Goal: Information Seeking & Learning: Learn about a topic

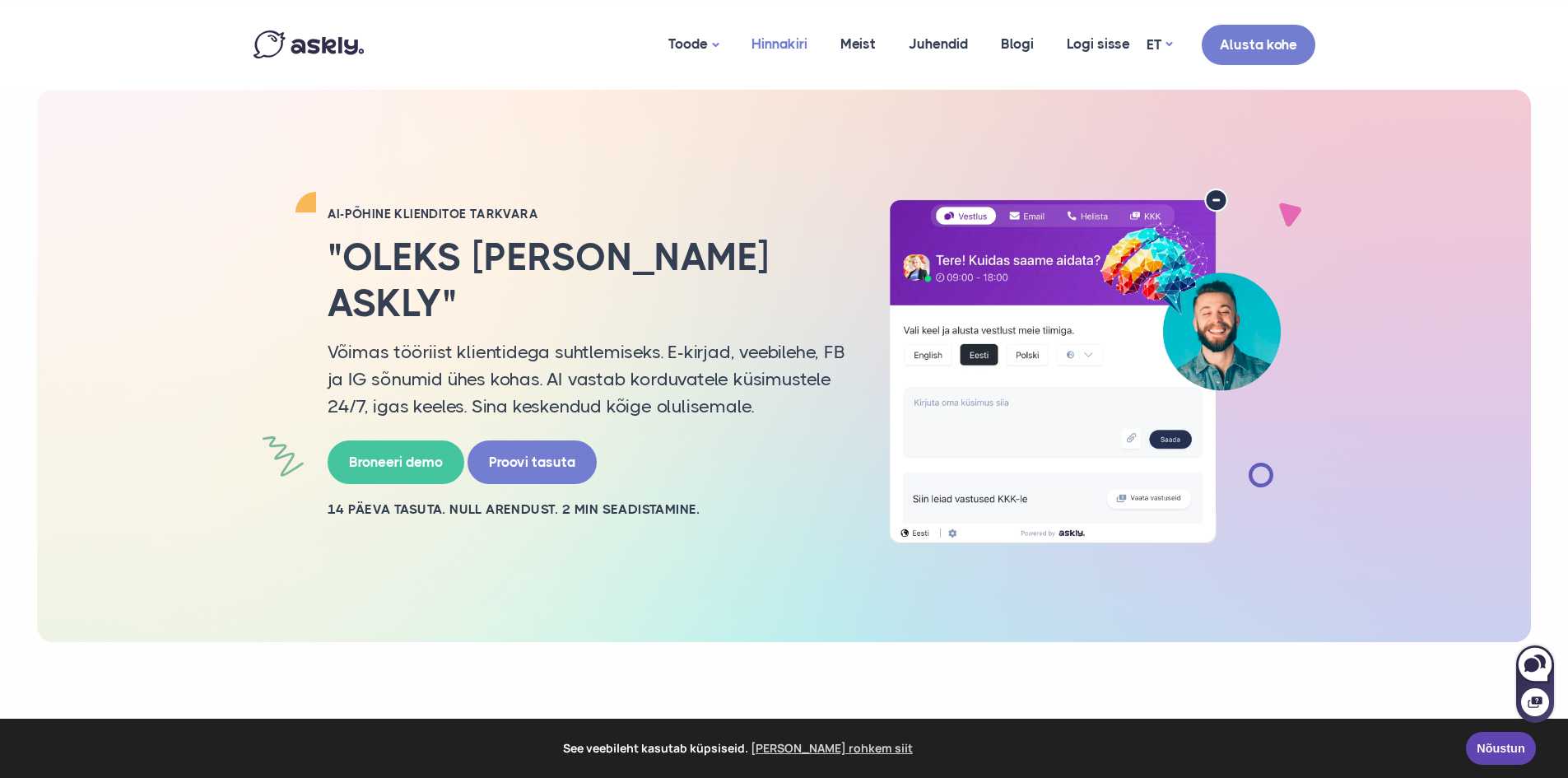
click at [792, 43] on link "Hinnakiri" at bounding box center [780, 45] width 89 height 80
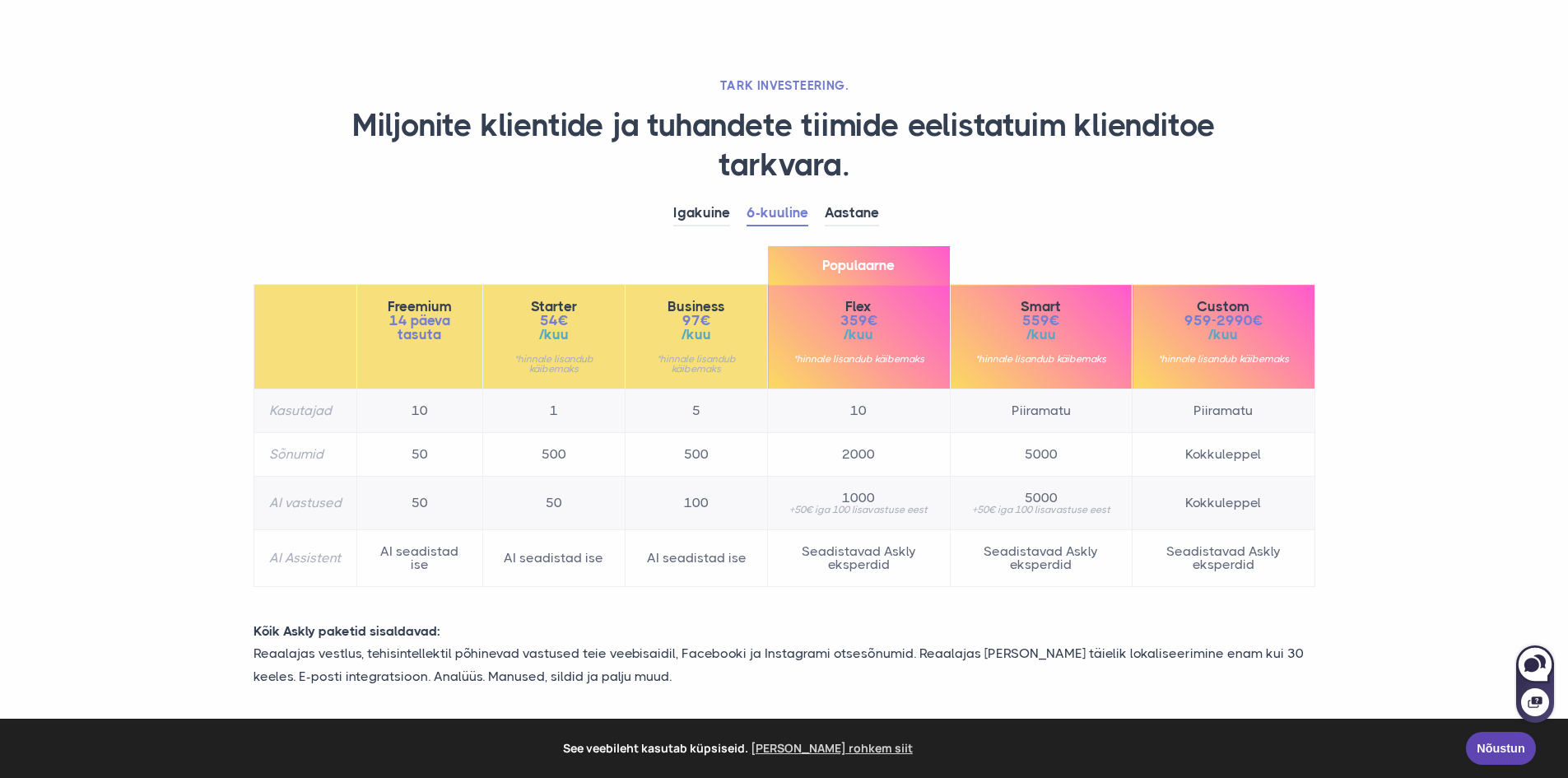
scroll to position [82, 0]
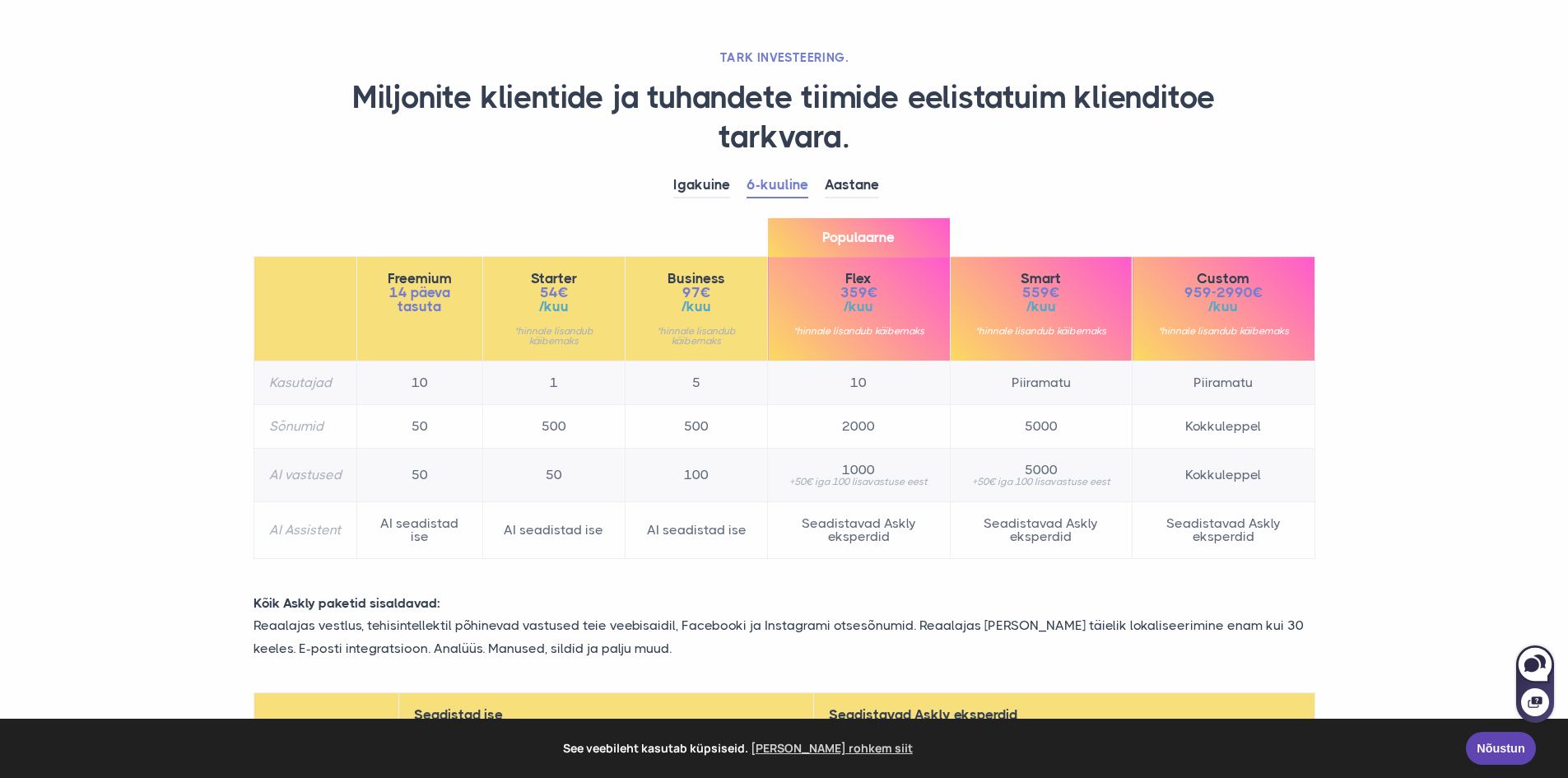
click at [1044, 380] on td "Piiramatu" at bounding box center [1041, 383] width 182 height 44
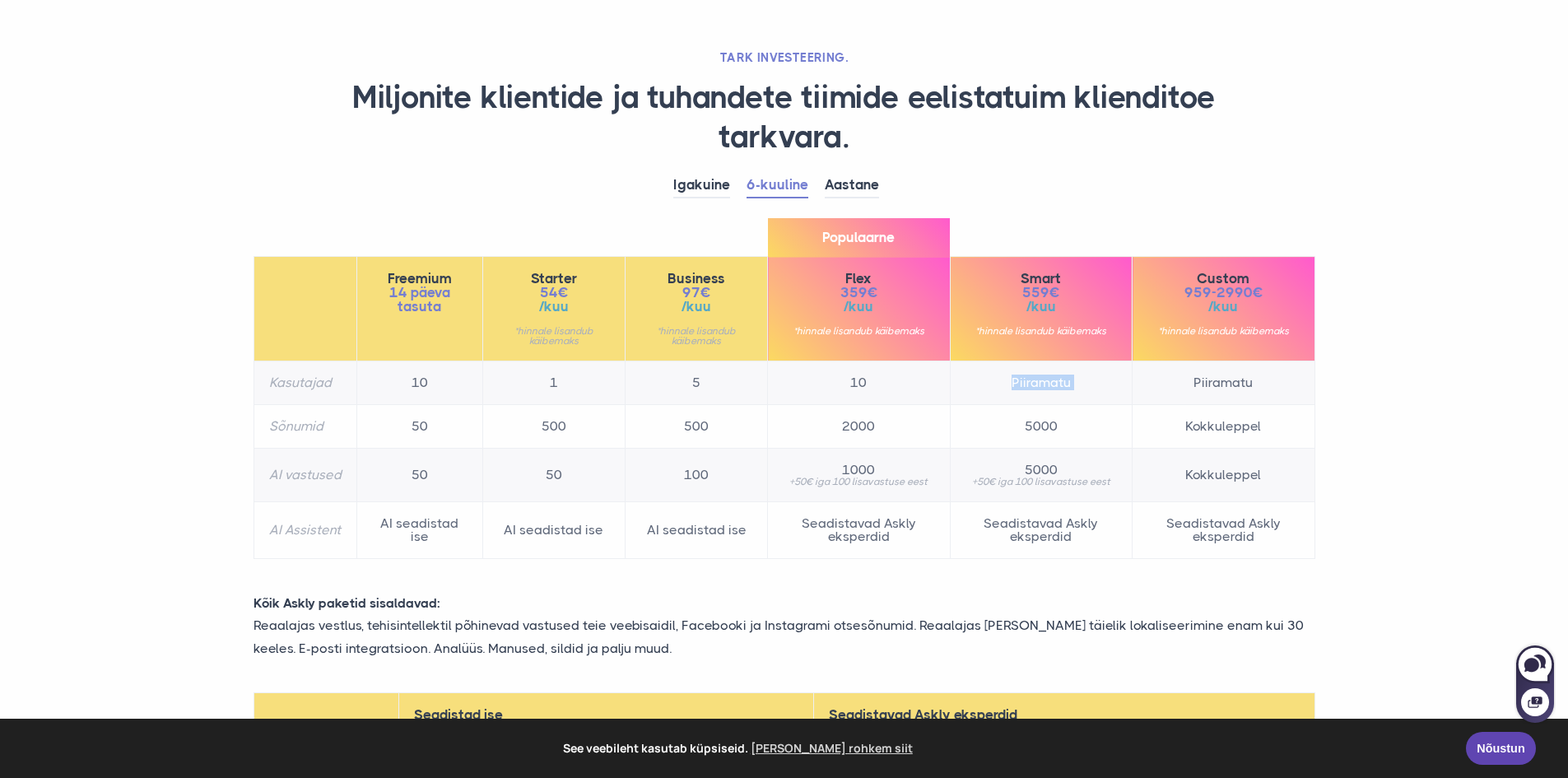
click at [1044, 380] on td "Piiramatu" at bounding box center [1041, 383] width 182 height 44
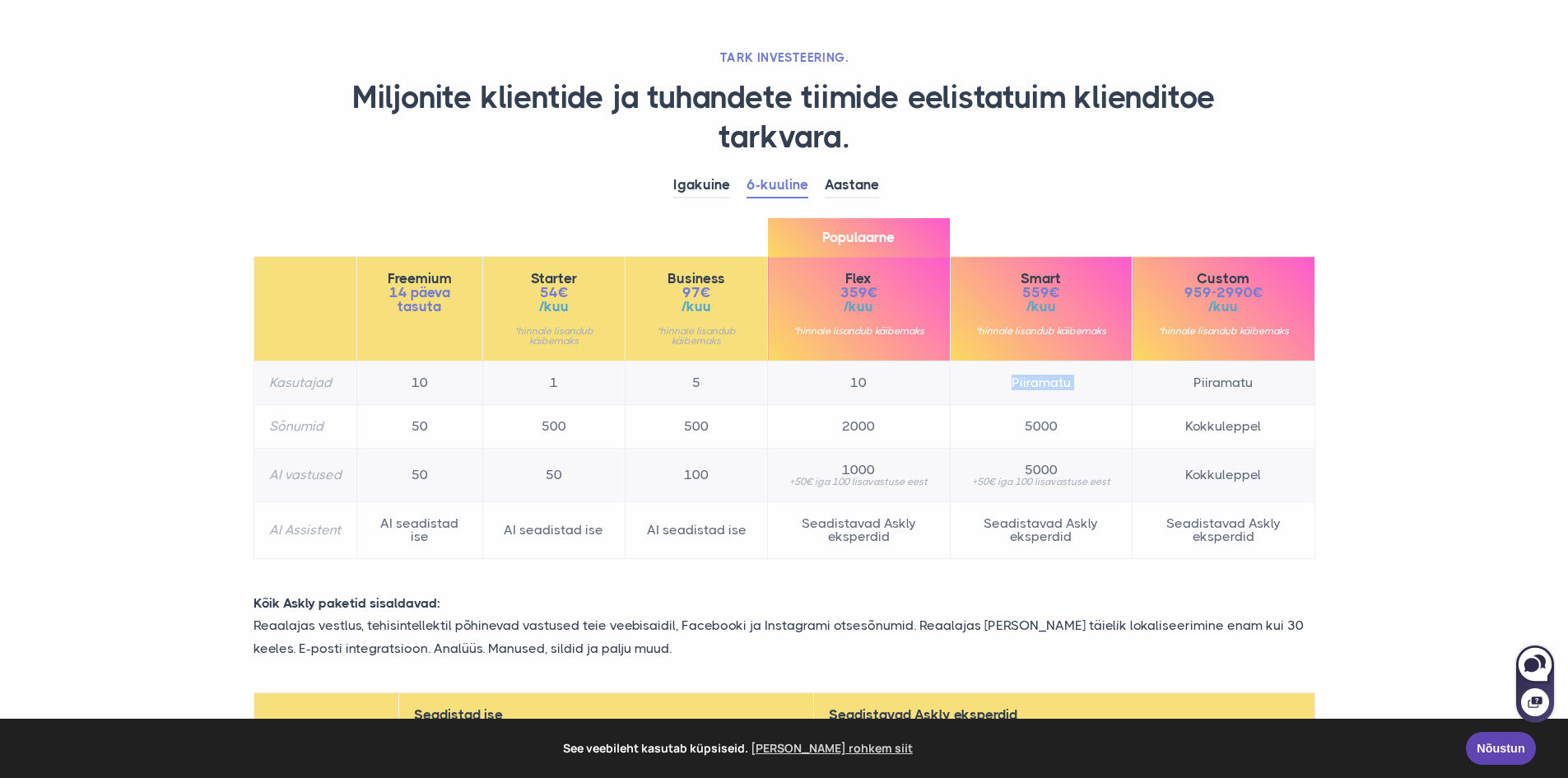
click at [1044, 380] on td "Piiramatu" at bounding box center [1041, 383] width 182 height 44
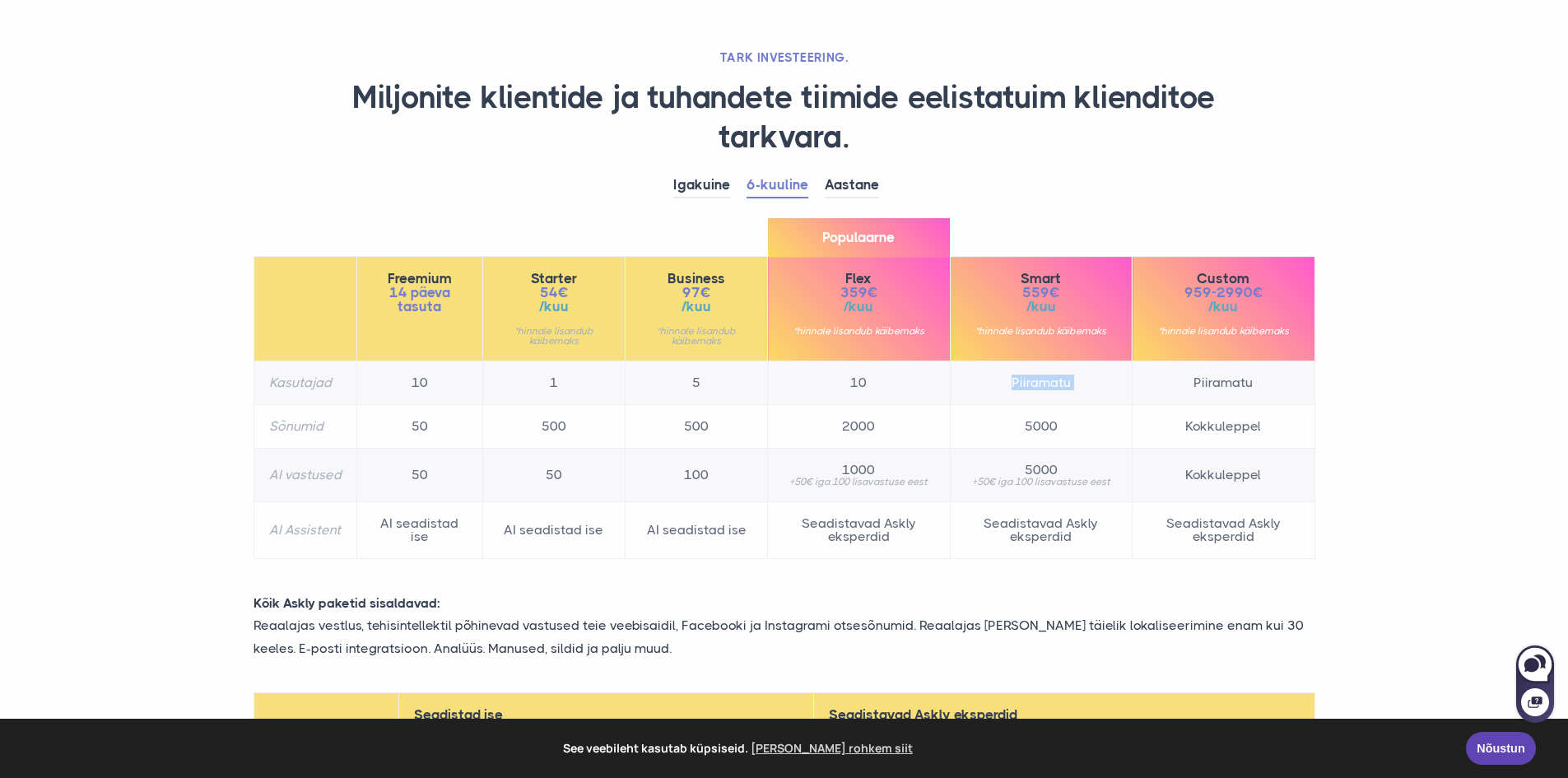
click at [1044, 380] on td "Piiramatu" at bounding box center [1041, 383] width 182 height 44
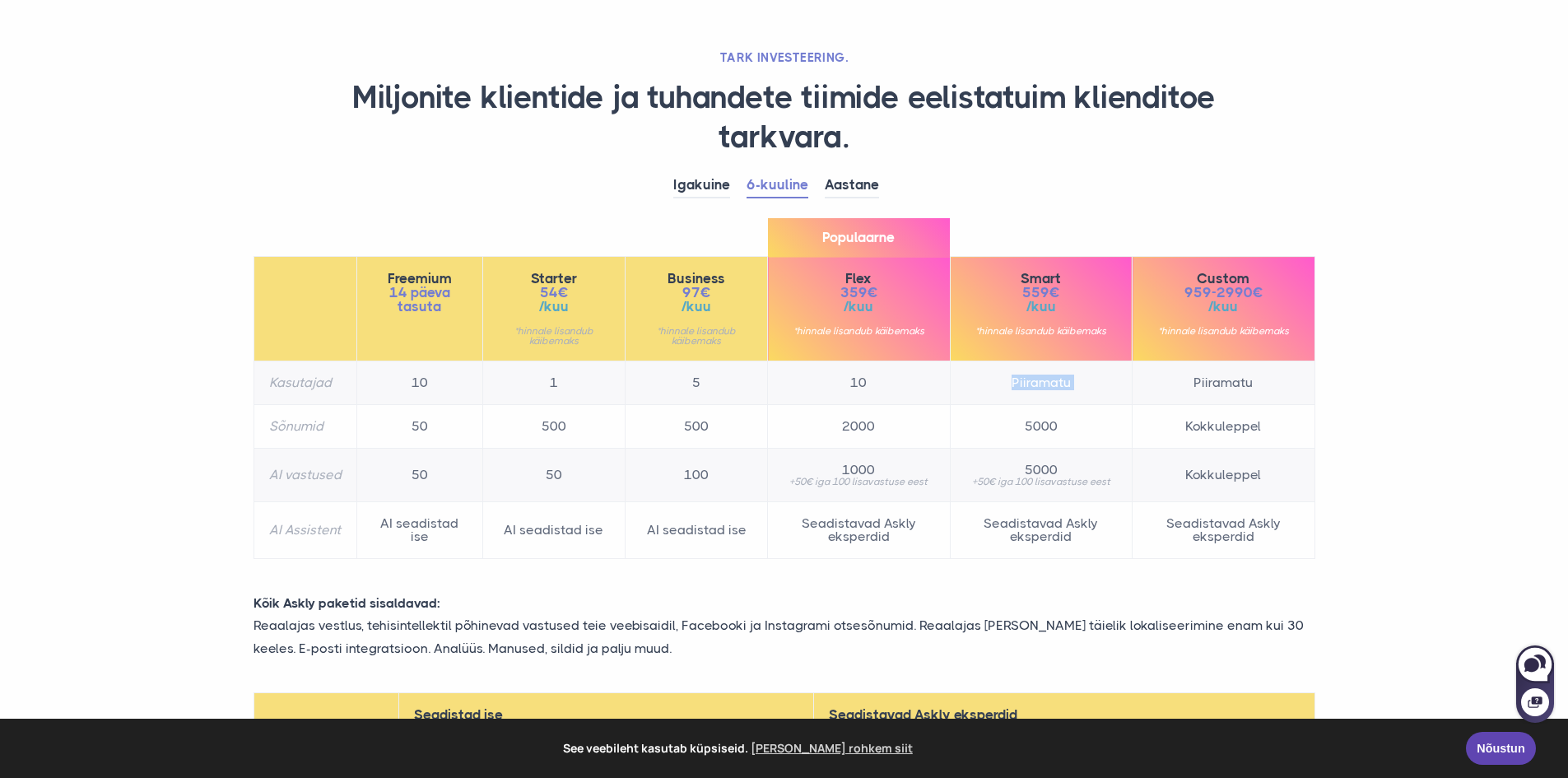
click at [1044, 380] on td "Piiramatu" at bounding box center [1041, 383] width 182 height 44
click at [1029, 459] on td "5000 +50€ iga 100 lisavastuse eest" at bounding box center [1041, 475] width 182 height 53
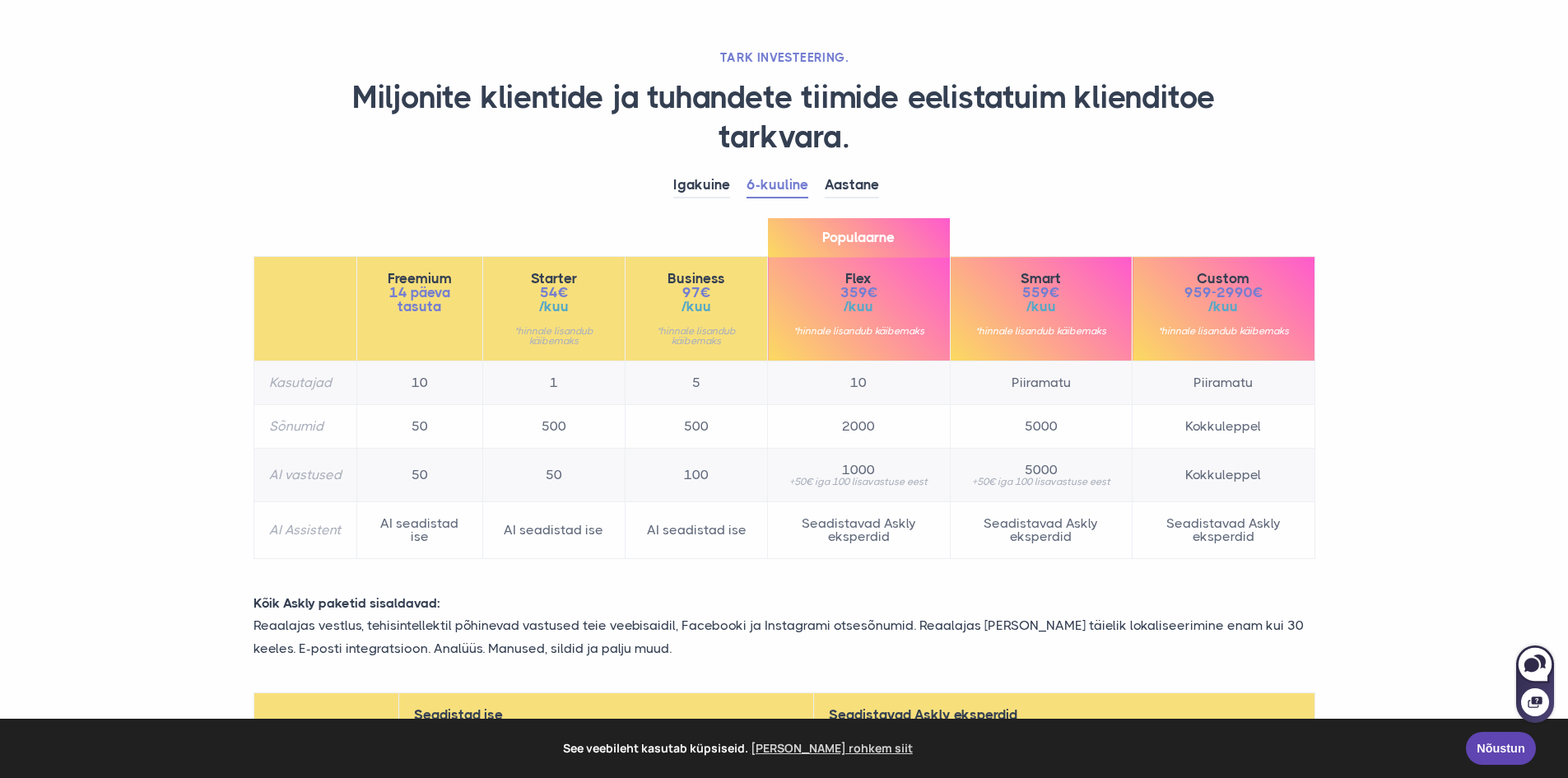
click at [1039, 420] on td "5000" at bounding box center [1041, 426] width 182 height 44
click at [1040, 385] on td "Piiramatu" at bounding box center [1041, 383] width 182 height 44
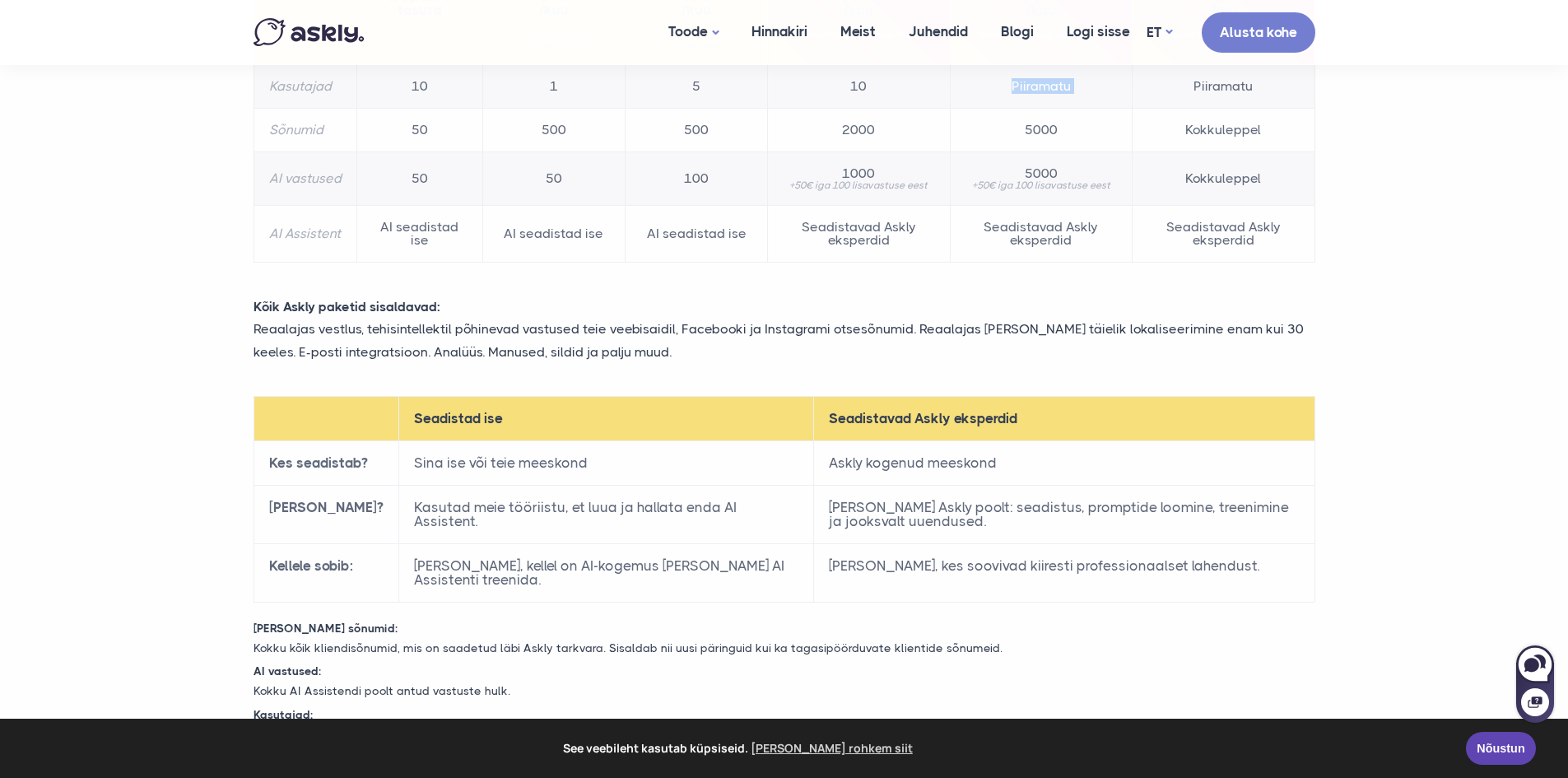
scroll to position [329, 0]
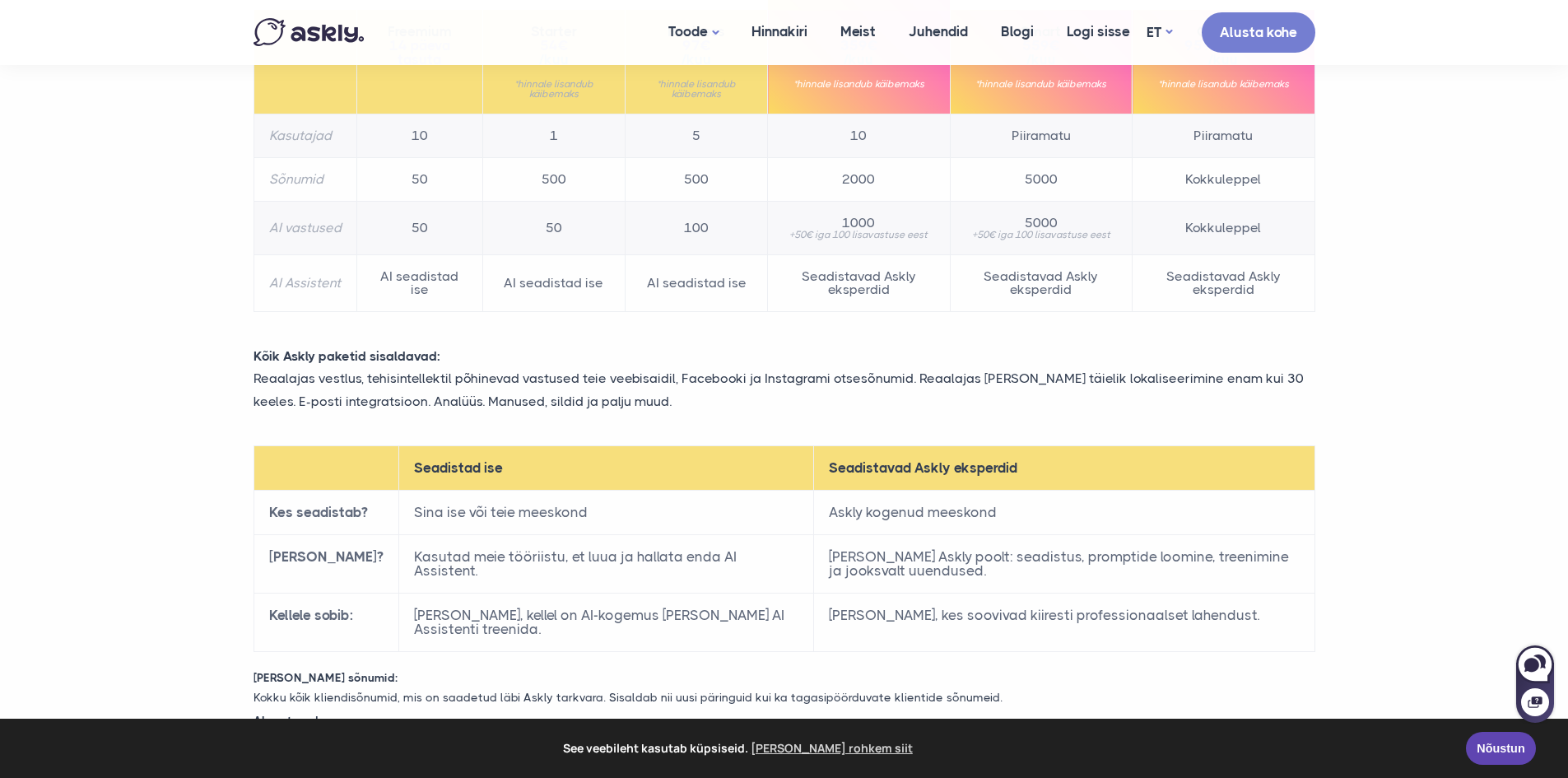
click at [1021, 288] on td "Seadistavad Askly eksperdid" at bounding box center [1041, 284] width 182 height 57
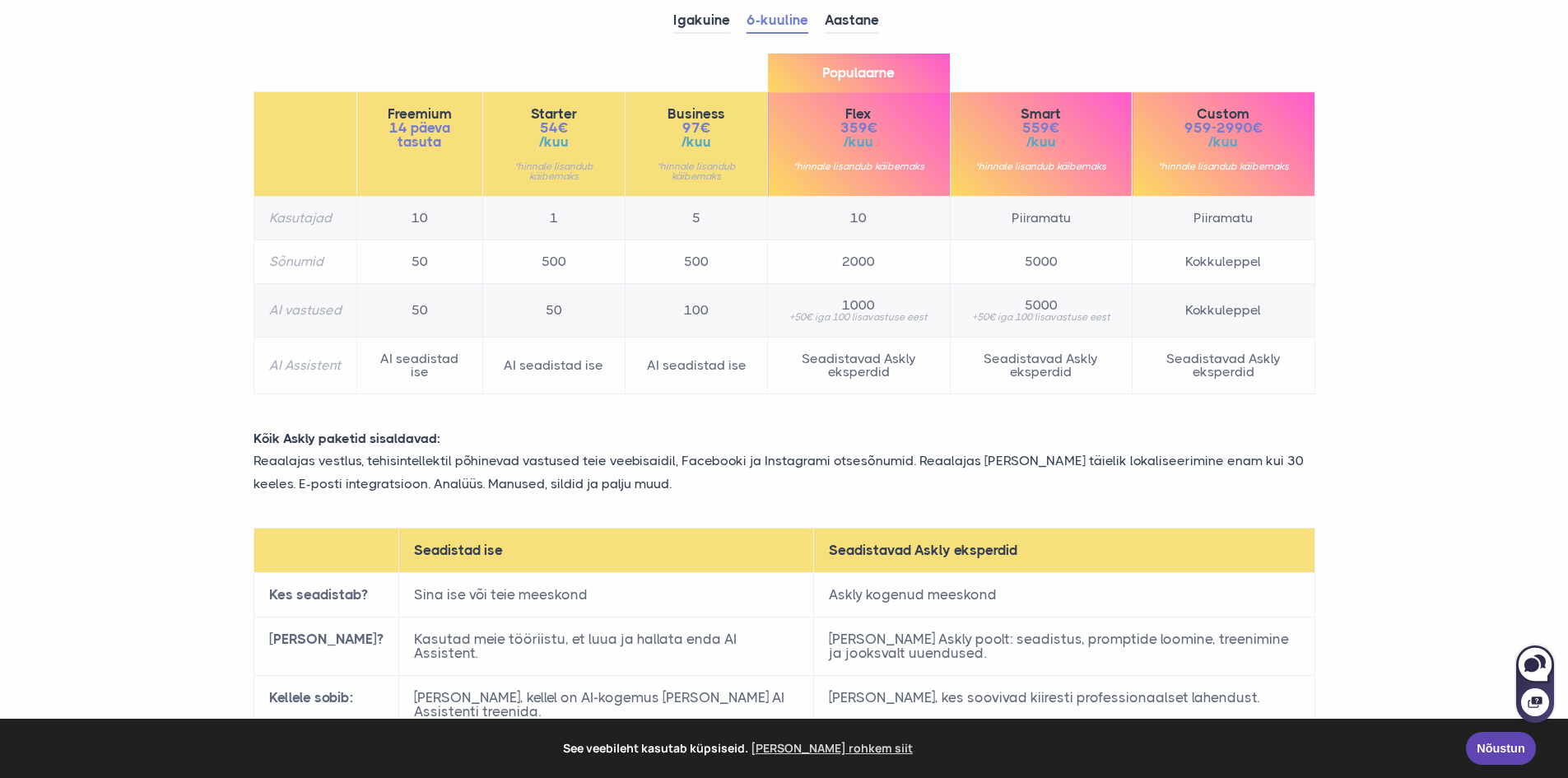
scroll to position [0, 0]
